Goal: Information Seeking & Learning: Understand process/instructions

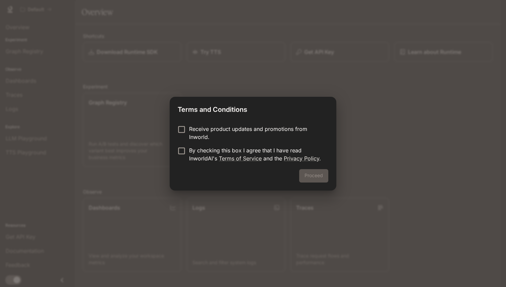
click at [243, 128] on p "Receive product updates and promotions from Inworld." at bounding box center [256, 133] width 134 height 16
click at [248, 131] on p "Receive product updates and promotions from Inworld." at bounding box center [256, 133] width 134 height 16
click at [192, 153] on p "By checking this box I agree that I have read InworldAI's Terms of Service and …" at bounding box center [256, 154] width 134 height 16
click at [317, 176] on button "Proceed" at bounding box center [313, 175] width 29 height 13
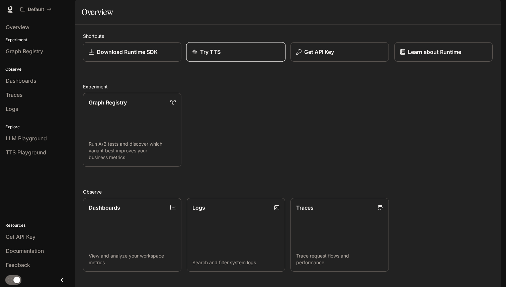
click at [239, 56] on div "Try TTS" at bounding box center [236, 52] width 88 height 8
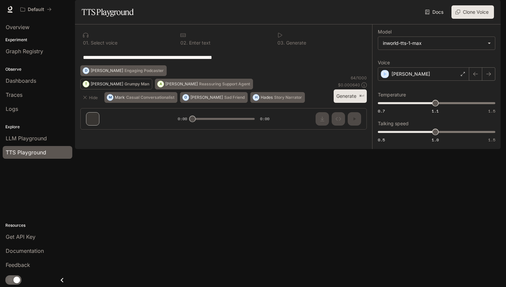
click at [124, 86] on p "Grumpy Man" at bounding box center [136, 84] width 25 height 4
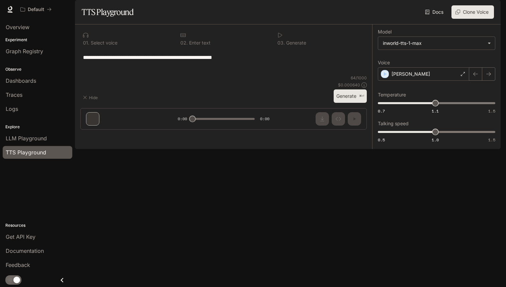
type textarea "**********"
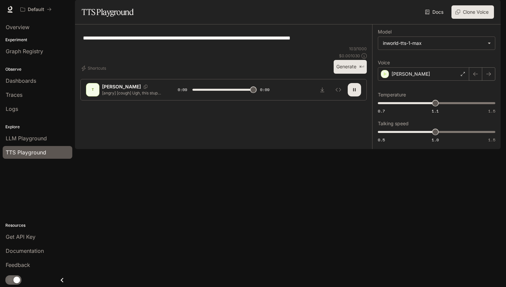
type input "*"
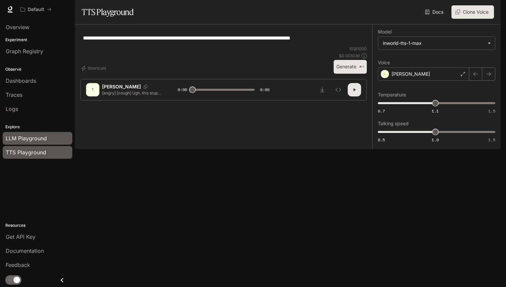
click at [38, 142] on span "LLM Playground" at bounding box center [26, 138] width 41 height 8
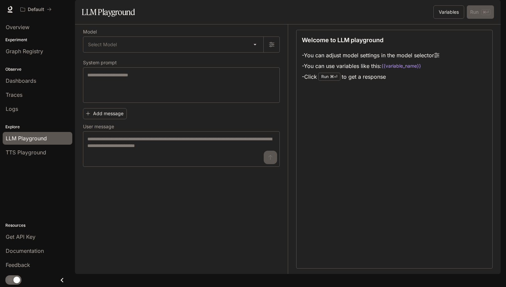
click at [439, 58] on icon at bounding box center [436, 55] width 5 height 5
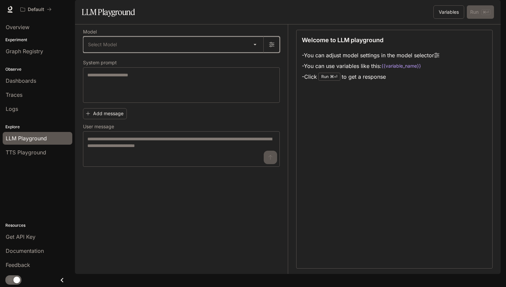
click at [278, 53] on button "button" at bounding box center [271, 44] width 16 height 16
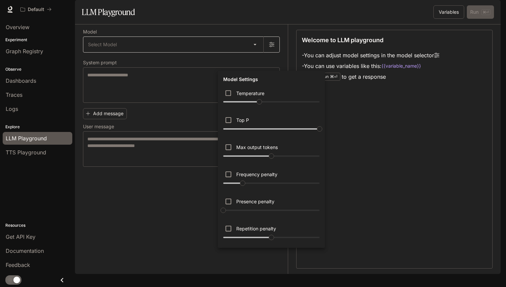
click at [278, 63] on div at bounding box center [253, 143] width 506 height 287
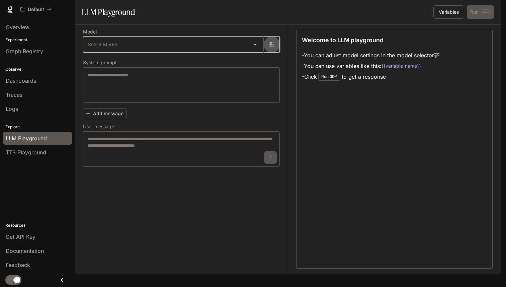
click at [272, 47] on icon "button" at bounding box center [271, 44] width 5 height 5
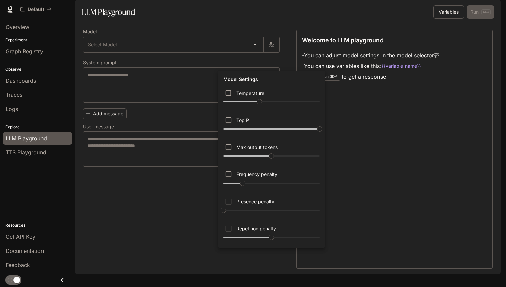
click at [125, 58] on div at bounding box center [253, 143] width 506 height 287
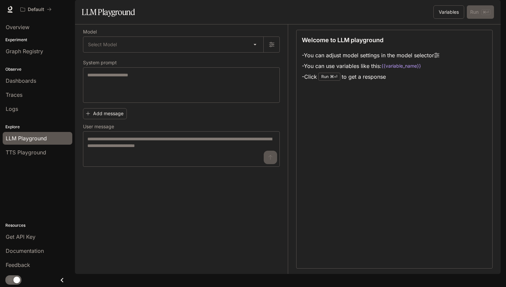
click at [137, 63] on div "Model Settings Temperature **** Top P * Max output tokens **** Frequency penalt…" at bounding box center [253, 143] width 506 height 287
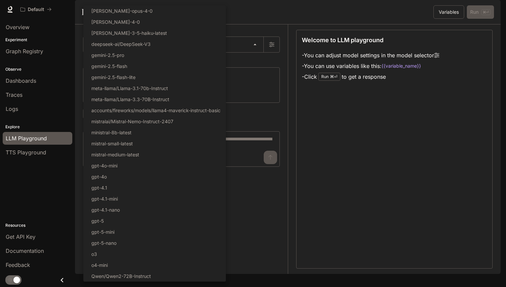
click at [137, 63] on body "Skip to main content Default Documentation Documentation Portal Overview Experi…" at bounding box center [253, 143] width 506 height 287
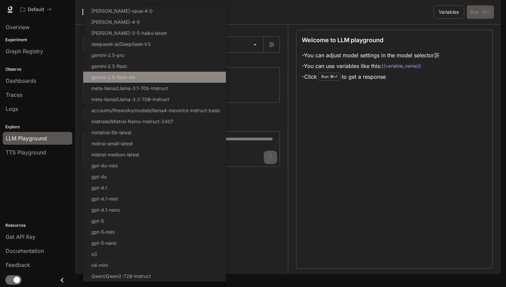
click at [193, 77] on li "gemini-2.5-flash-lite" at bounding box center [154, 77] width 143 height 11
type input "**********"
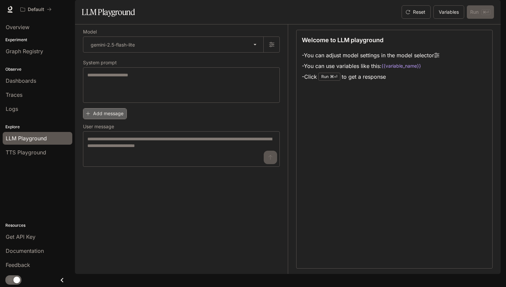
click at [118, 119] on button "Add message" at bounding box center [105, 113] width 44 height 11
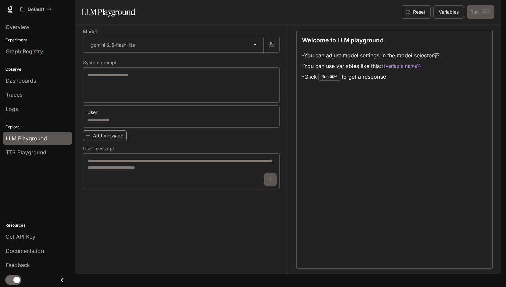
click at [118, 141] on button "Add message" at bounding box center [105, 135] width 44 height 11
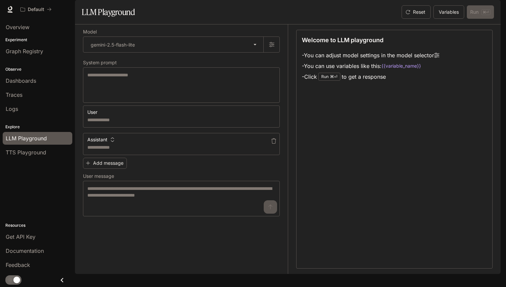
click at [109, 145] on button "Assistant" at bounding box center [101, 139] width 30 height 11
click at [319, 149] on div at bounding box center [253, 143] width 506 height 287
click at [36, 157] on link "TTS Playground" at bounding box center [38, 152] width 70 height 13
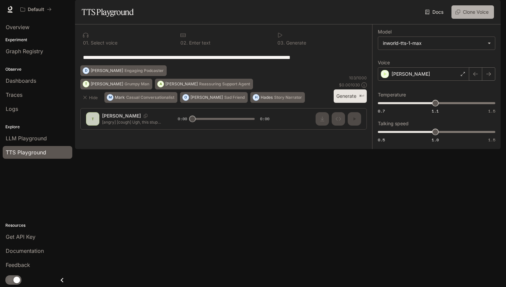
click at [469, 19] on button "Clone Voice" at bounding box center [472, 11] width 42 height 13
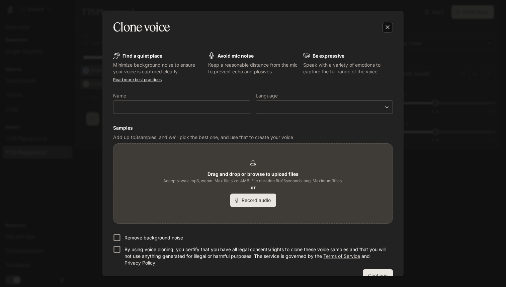
click at [389, 26] on icon "button" at bounding box center [387, 27] width 7 height 7
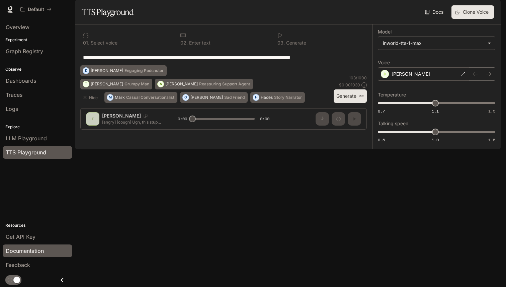
click at [26, 254] on span "Documentation" at bounding box center [25, 251] width 38 height 8
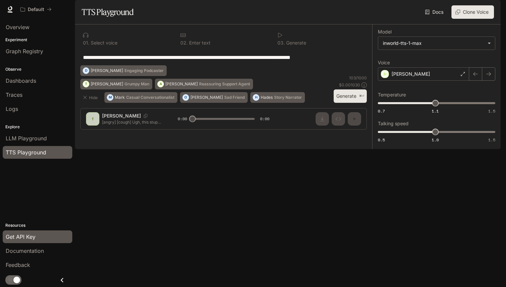
click at [29, 232] on link "Get API Key" at bounding box center [38, 236] width 70 height 13
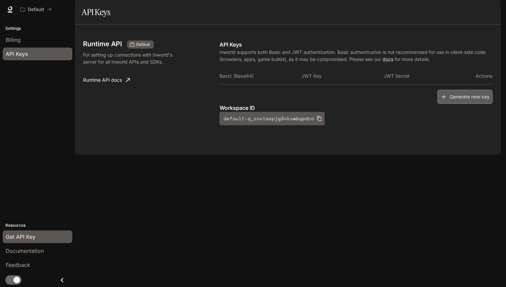
click at [456, 104] on button "Generate new key" at bounding box center [464, 97] width 55 height 14
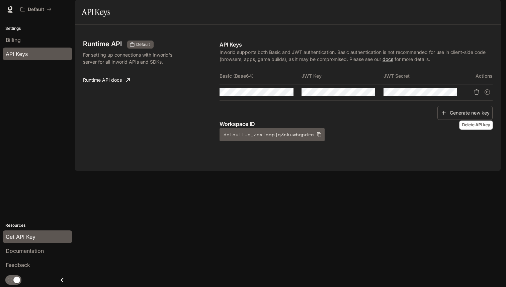
click at [479, 97] on button "Delete API key" at bounding box center [476, 92] width 11 height 11
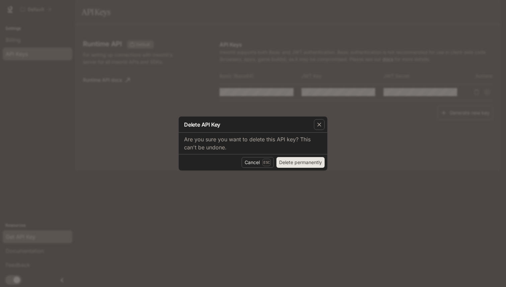
click at [304, 164] on button "Delete permanently" at bounding box center [300, 162] width 48 height 11
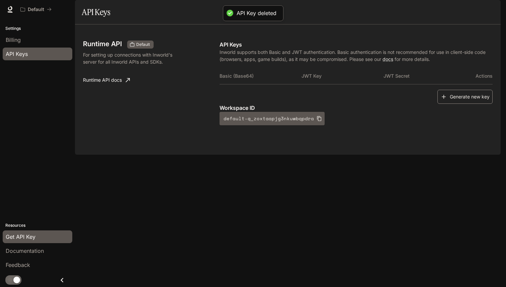
click at [460, 104] on button "Generate new key" at bounding box center [464, 97] width 55 height 14
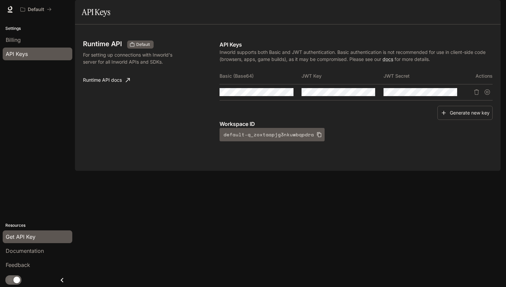
click at [37, 236] on div "Get API Key" at bounding box center [38, 237] width 64 height 8
click at [32, 254] on span "Documentation" at bounding box center [25, 251] width 38 height 8
click at [276, 95] on icon "button" at bounding box center [275, 91] width 5 height 5
click at [289, 95] on icon "Copy Basic (Base64)" at bounding box center [287, 91] width 5 height 5
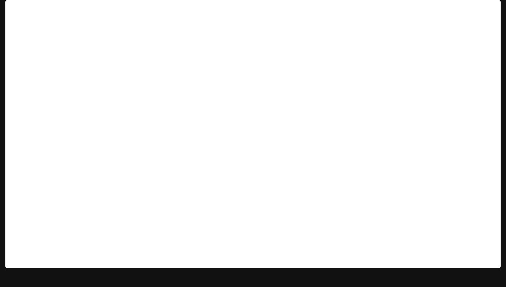
click at [492, 10] on img "button" at bounding box center [490, 9] width 9 height 9
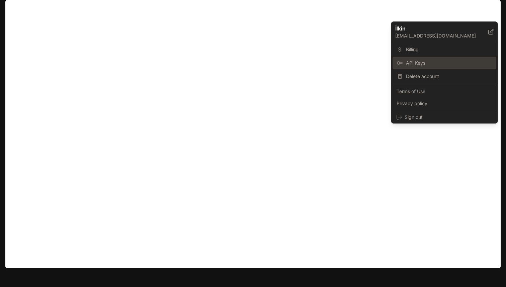
click at [425, 62] on span "API Keys" at bounding box center [449, 63] width 86 height 7
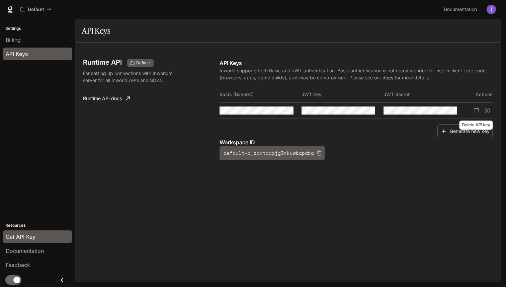
click at [477, 111] on icon "Delete API key" at bounding box center [476, 110] width 5 height 5
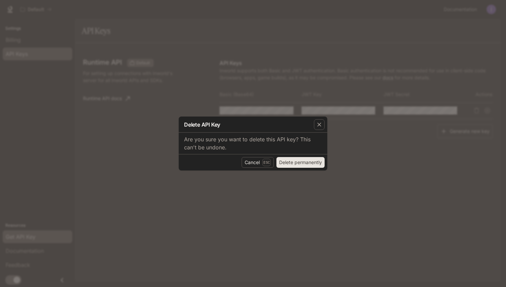
click at [295, 162] on button "Delete permanently" at bounding box center [300, 162] width 48 height 11
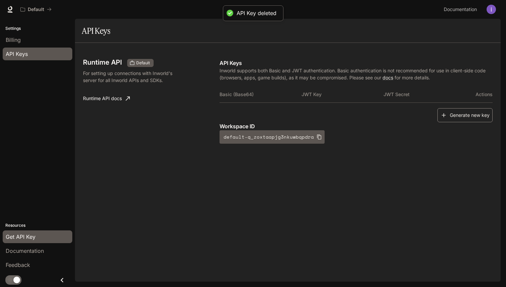
click at [473, 120] on button "Generate new key" at bounding box center [464, 115] width 55 height 14
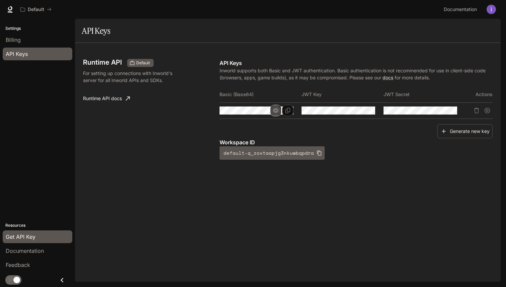
click at [277, 112] on icon "button" at bounding box center [275, 110] width 5 height 5
click at [359, 111] on icon "button" at bounding box center [357, 110] width 5 height 4
click at [443, 112] on button "button" at bounding box center [439, 110] width 11 height 11
click at [286, 111] on icon "Copy Basic (Base64)" at bounding box center [287, 110] width 5 height 5
click at [370, 112] on icon "Copy Key" at bounding box center [369, 110] width 5 height 5
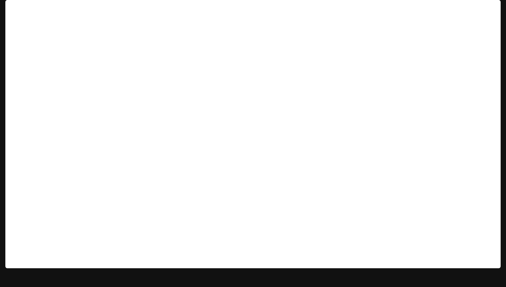
click at [465, 5] on link "Documentation Documentation" at bounding box center [461, 9] width 41 height 13
click at [461, 8] on span "Documentation" at bounding box center [461, 9] width 35 height 8
click at [460, 14] on link "Documentation Documentation" at bounding box center [461, 9] width 41 height 13
click at [459, 10] on span "Documentation" at bounding box center [461, 9] width 35 height 8
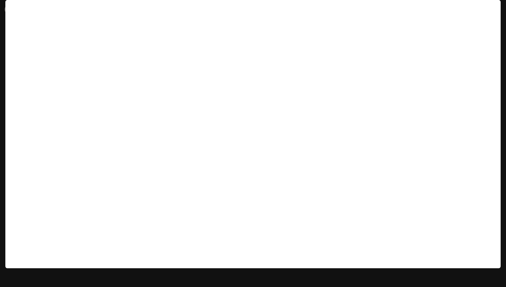
click at [11, 9] on icon at bounding box center [10, 8] width 4 height 5
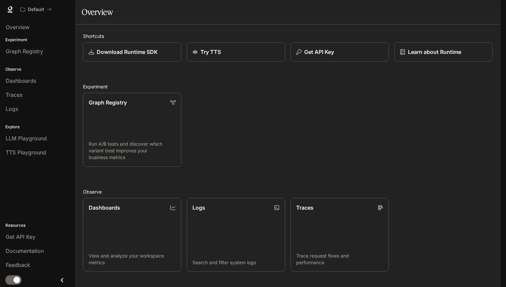
click at [487, 10] on img "button" at bounding box center [490, 9] width 9 height 9
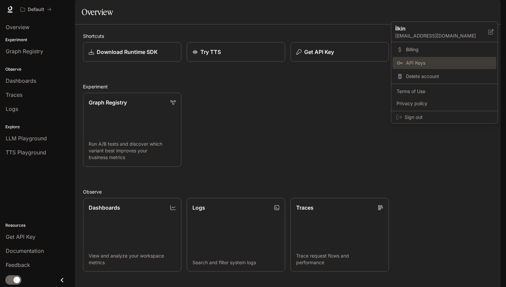
click at [441, 59] on link "API Keys" at bounding box center [444, 63] width 104 height 12
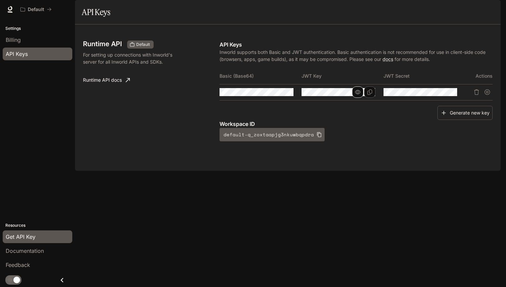
click at [361, 98] on button "button" at bounding box center [357, 91] width 11 height 11
click at [363, 100] on td at bounding box center [342, 92] width 82 height 16
click at [374, 98] on button "Copy Key" at bounding box center [369, 91] width 11 height 11
click at [149, 171] on div "Runtime API Default For setting up connections with Inworld's server for all In…" at bounding box center [288, 97] width 426 height 146
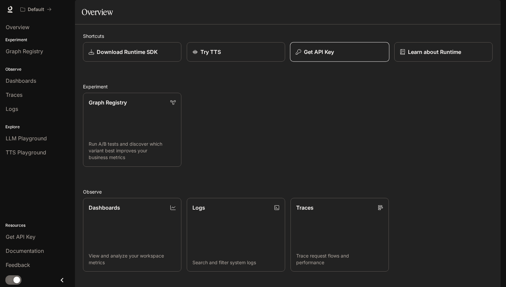
click at [328, 56] on p "Get API Key" at bounding box center [319, 52] width 30 height 8
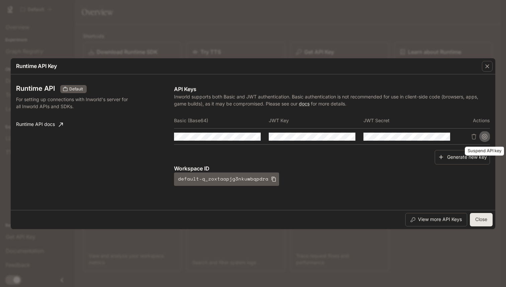
click at [484, 133] on button "Suspend API key" at bounding box center [484, 136] width 11 height 11
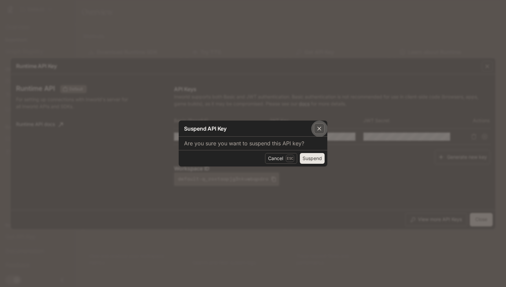
click at [318, 123] on div "button" at bounding box center [319, 128] width 11 height 11
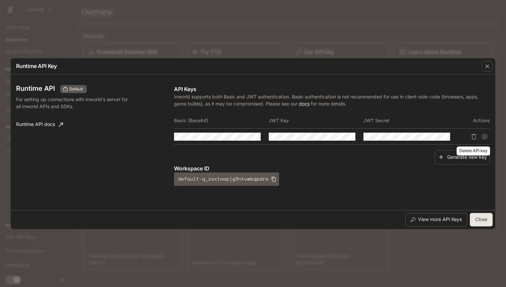
click at [474, 134] on icon "Delete API key" at bounding box center [473, 136] width 5 height 5
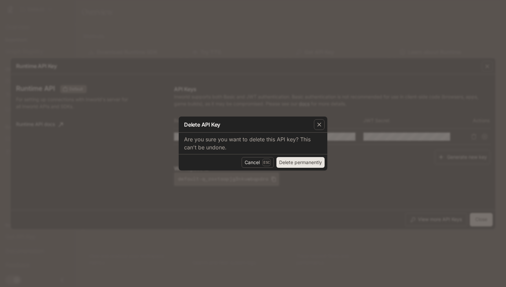
drag, startPoint x: 251, startPoint y: 161, endPoint x: 289, endPoint y: 159, distance: 38.9
click at [289, 158] on div "Cancel Esc Delete permanently" at bounding box center [253, 162] width 149 height 16
click at [289, 159] on button "Delete permanently" at bounding box center [300, 162] width 48 height 11
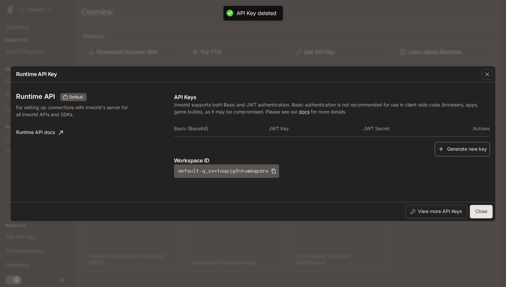
click at [461, 145] on button "Generate new key" at bounding box center [462, 149] width 55 height 14
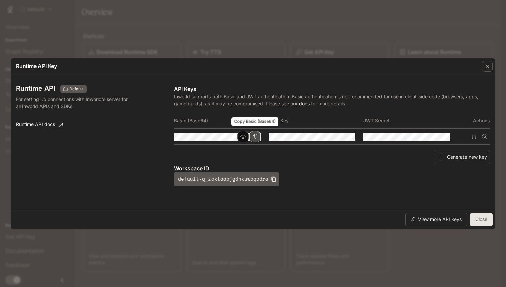
click at [257, 137] on icon "Copy Basic (Base64)" at bounding box center [254, 136] width 5 height 5
click at [216, 253] on div "Runtime API Key Runtime API Default For setting up connections with Inworld's s…" at bounding box center [253, 143] width 506 height 287
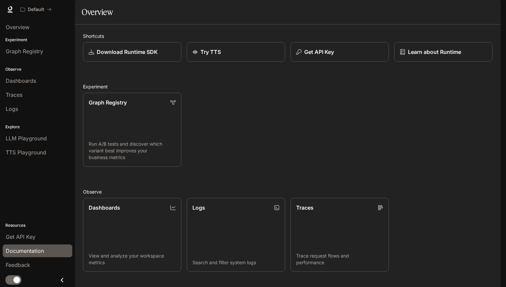
click at [23, 255] on link "Documentation" at bounding box center [38, 250] width 70 height 13
click at [492, 13] on img "button" at bounding box center [490, 9] width 9 height 9
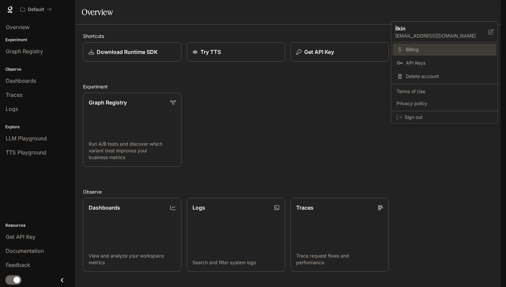
click at [443, 47] on span "Billing" at bounding box center [449, 49] width 86 height 7
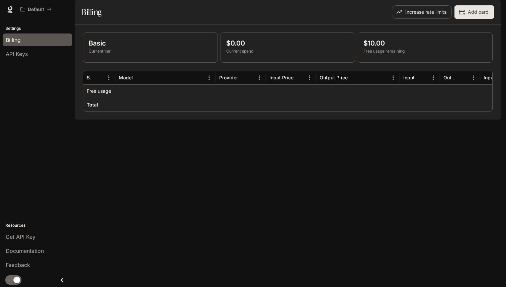
click at [371, 48] on p "$10.00" at bounding box center [424, 43] width 123 height 10
click at [10, 12] on icon at bounding box center [10, 11] width 5 height 1
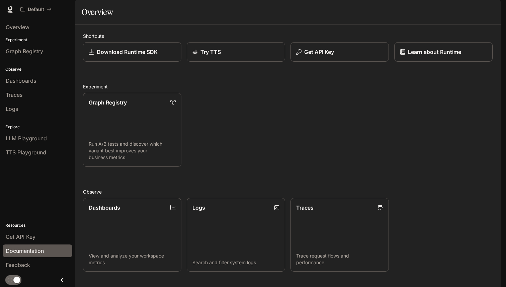
click at [28, 253] on span "Documentation" at bounding box center [25, 251] width 38 height 8
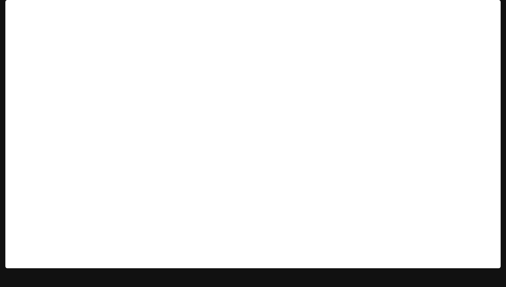
click at [489, 6] on img "button" at bounding box center [490, 9] width 9 height 9
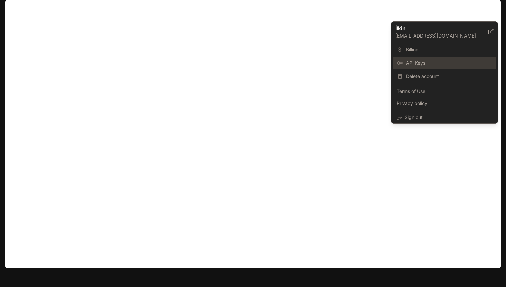
click at [412, 58] on link "API Keys" at bounding box center [444, 63] width 104 height 12
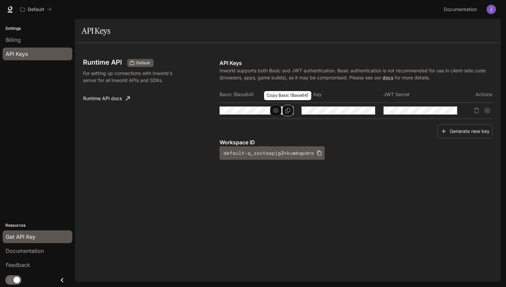
click at [288, 112] on icon "Copy Basic (Base64)" at bounding box center [287, 110] width 5 height 5
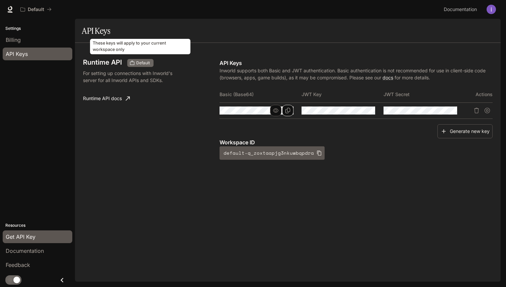
click at [144, 64] on span "Default" at bounding box center [142, 63] width 19 height 6
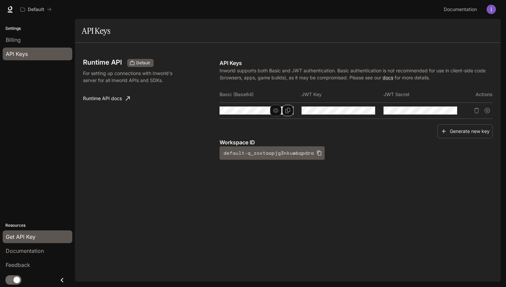
click at [119, 78] on p "For setting up connections with Inworld's server for all Inworld APIs and SDKs." at bounding box center [132, 77] width 98 height 14
click at [160, 80] on p "For setting up connections with Inworld's server for all Inworld APIs and SDKs." at bounding box center [132, 77] width 98 height 14
click at [28, 35] on link "Billing" at bounding box center [38, 39] width 70 height 13
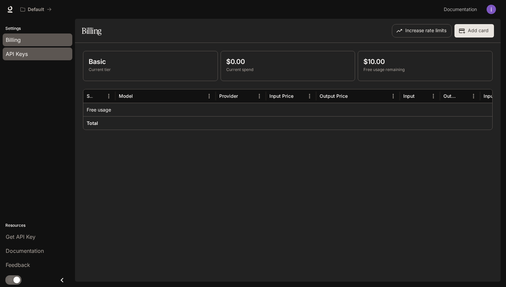
click at [32, 50] on link "API Keys" at bounding box center [38, 54] width 70 height 13
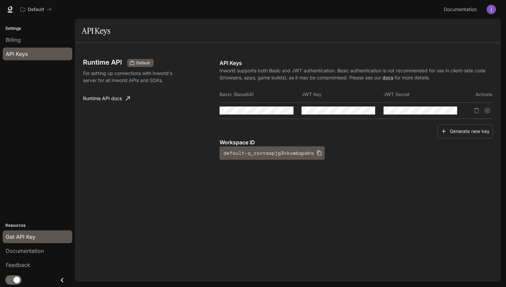
click at [117, 101] on link "Runtime API docs" at bounding box center [106, 98] width 52 height 13
click at [289, 111] on icon "Copy Basic (Base64)" at bounding box center [287, 110] width 5 height 5
